Goal: Navigation & Orientation: Find specific page/section

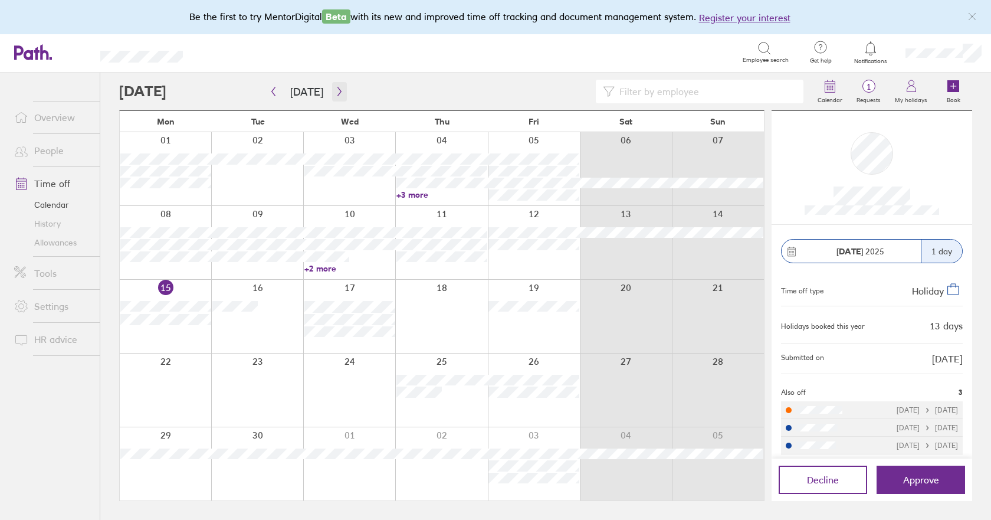
click at [338, 90] on icon "button" at bounding box center [339, 91] width 9 height 9
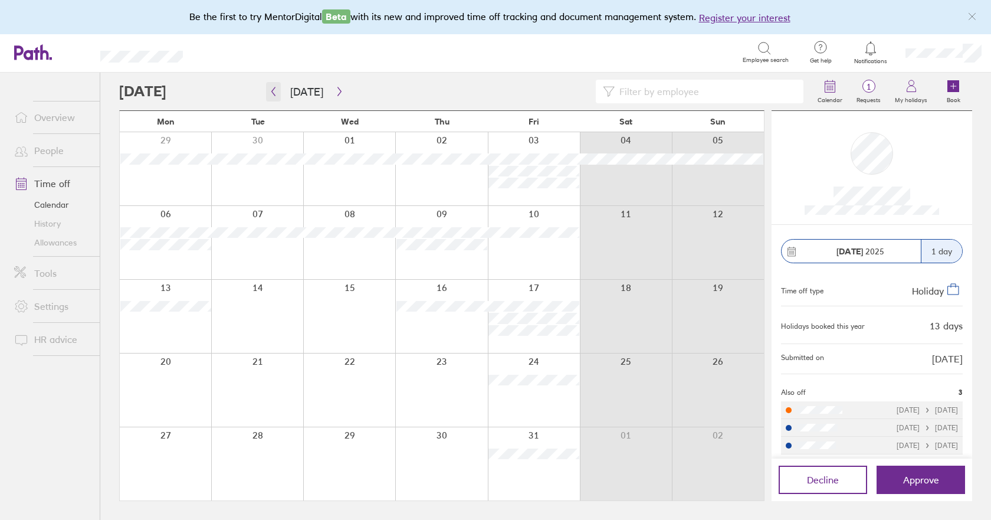
click at [274, 91] on icon "button" at bounding box center [273, 91] width 9 height 9
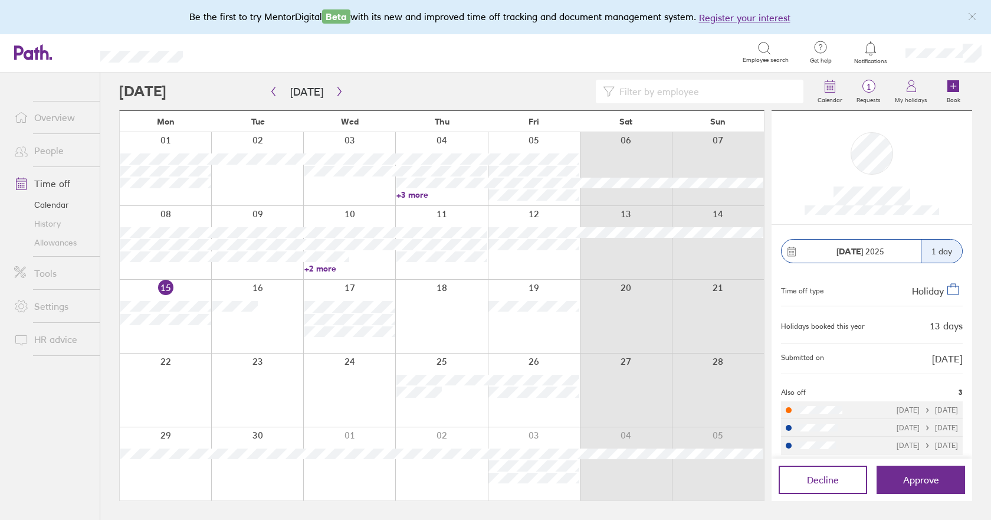
click at [65, 243] on link "Allowances" at bounding box center [52, 242] width 95 height 19
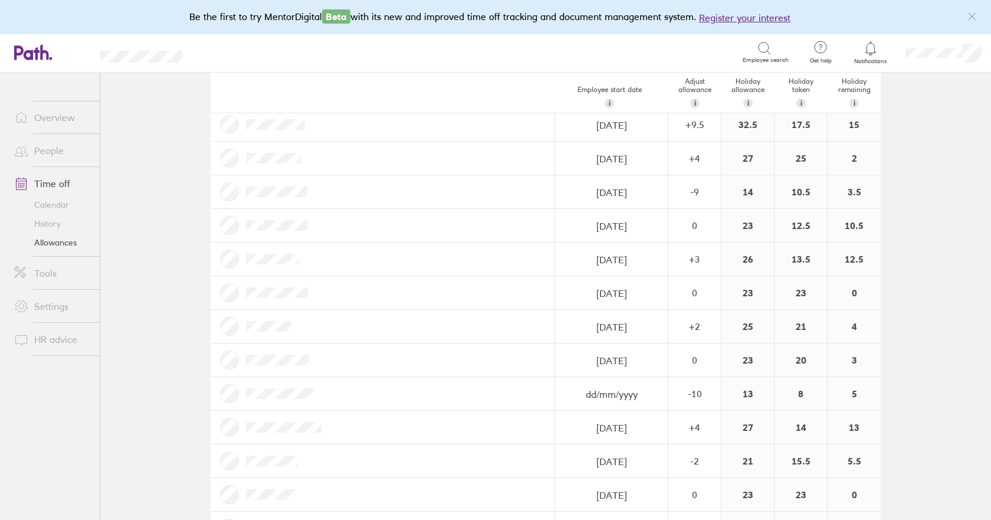
scroll to position [348, 0]
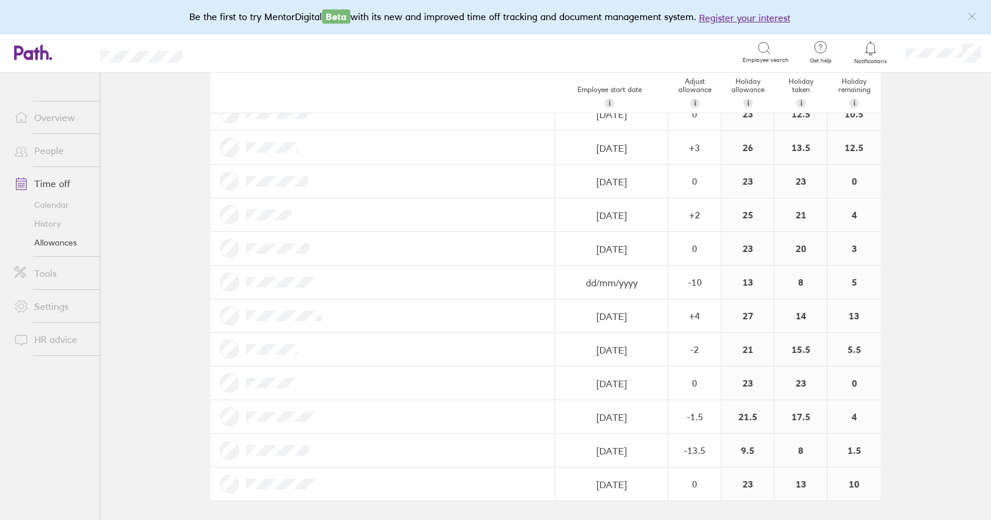
click at [42, 204] on link "Calendar" at bounding box center [52, 204] width 95 height 19
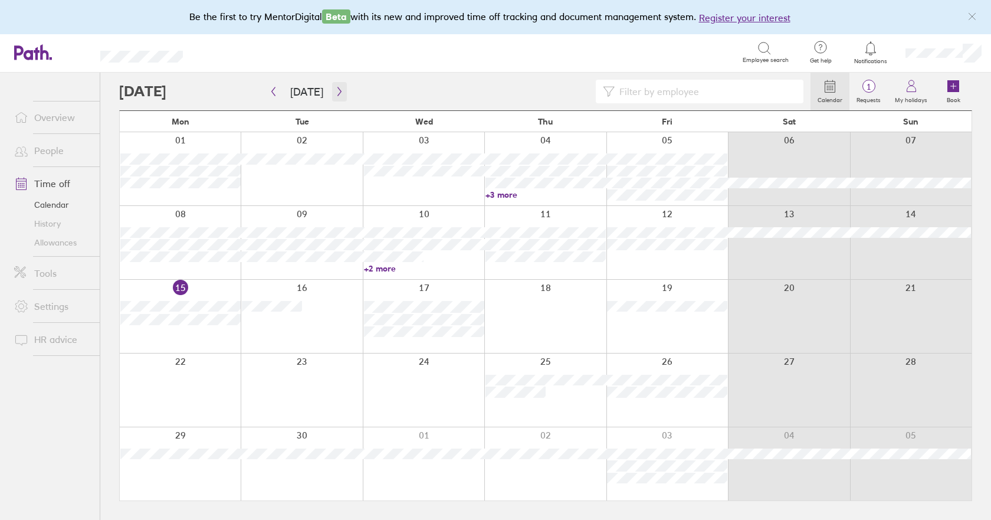
click at [339, 91] on icon "button" at bounding box center [339, 91] width 9 height 9
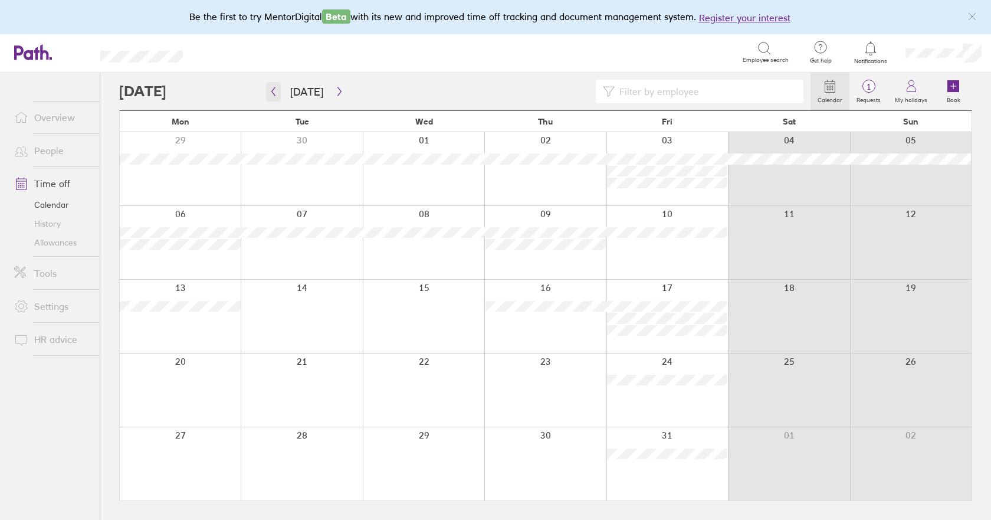
click at [276, 88] on icon "button" at bounding box center [273, 91] width 9 height 9
